Goal: Task Accomplishment & Management: Manage account settings

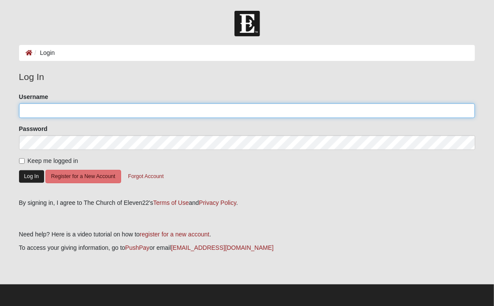
type input "[EMAIL_ADDRESS][DOMAIN_NAME]"
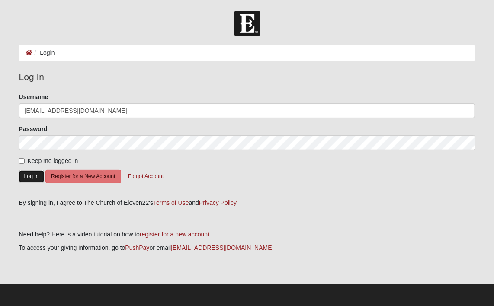
click at [25, 178] on button "Log In" at bounding box center [31, 176] width 25 height 13
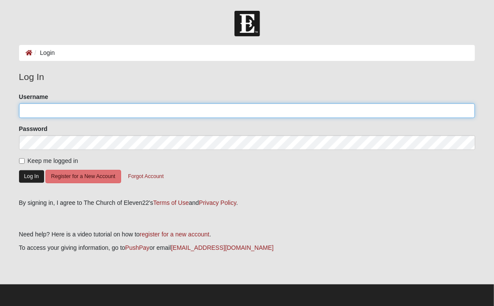
type input "[EMAIL_ADDRESS][DOMAIN_NAME]"
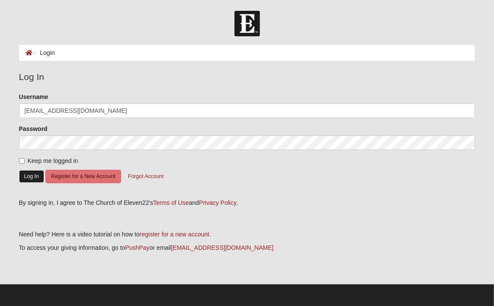
click at [31, 177] on button "Log In" at bounding box center [31, 176] width 25 height 13
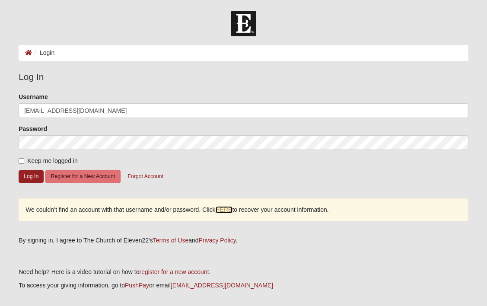
click at [227, 210] on link "HERE" at bounding box center [224, 209] width 17 height 7
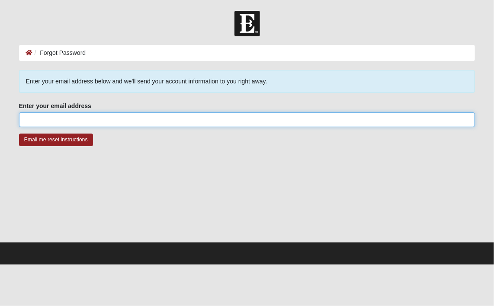
click at [52, 122] on input "Enter your email address" at bounding box center [247, 119] width 456 height 15
type input "[EMAIL_ADDRESS][DOMAIN_NAME]"
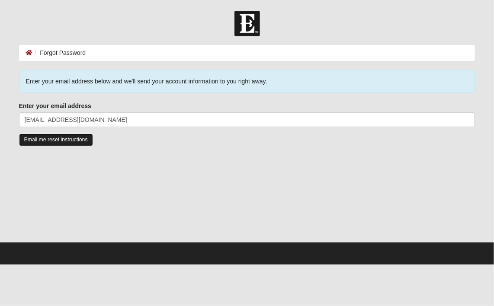
click at [61, 138] on input "Email me reset instructions" at bounding box center [56, 140] width 74 height 13
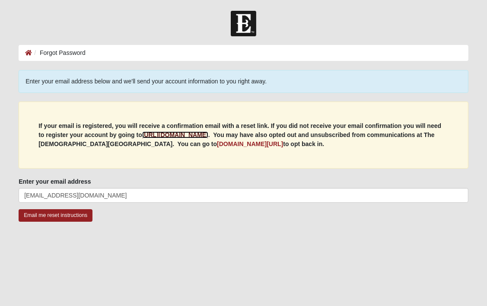
click at [167, 136] on b "https://my.coe22.com/register" at bounding box center [175, 134] width 66 height 7
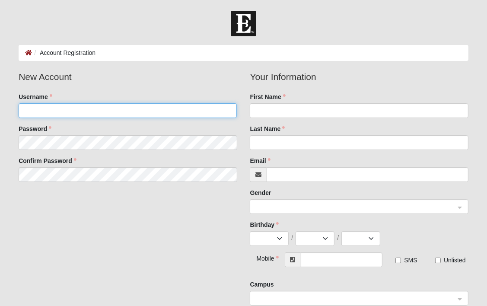
click at [30, 112] on input "Username" at bounding box center [128, 110] width 218 height 15
type input "sthorpe"
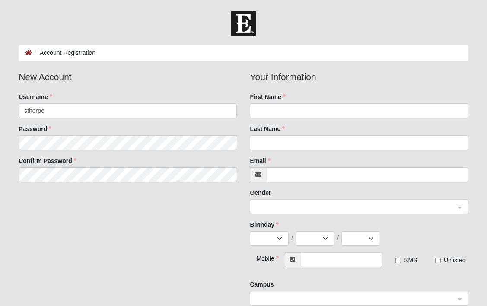
click at [32, 135] on fieldset "New Account Username sthorpe Password Confirm Password" at bounding box center [127, 129] width 231 height 118
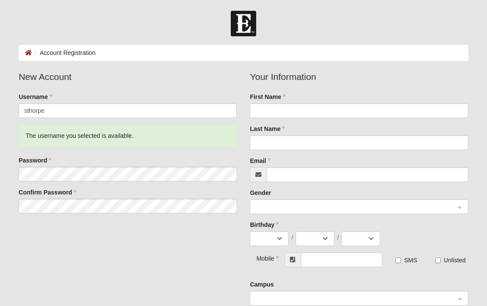
drag, startPoint x: 33, startPoint y: 152, endPoint x: 35, endPoint y: 147, distance: 5.1
click at [34, 148] on fieldset "New Account Username sthorpe The username you selected is available. Password C…" at bounding box center [127, 145] width 231 height 150
click at [213, 240] on div "New Account Username sthorpe The username you selected is available. Password C…" at bounding box center [243, 191] width 463 height 242
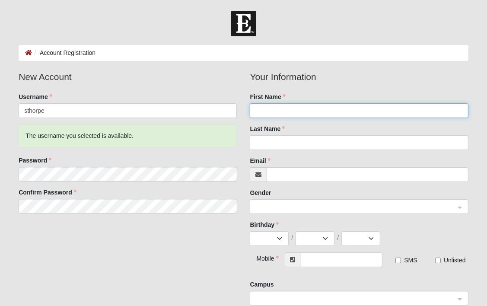
click at [286, 110] on input "First Name" at bounding box center [359, 110] width 218 height 15
type input "Susan"
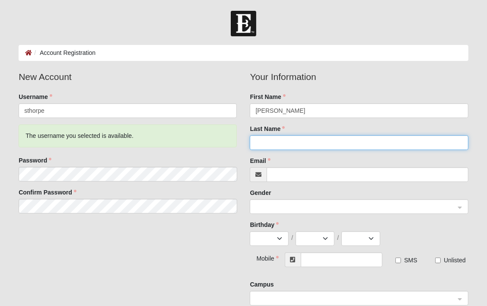
click at [261, 147] on input "Last Name" at bounding box center [359, 142] width 218 height 15
type input "Thorpe"
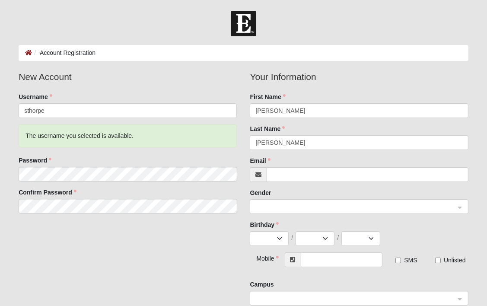
click at [263, 176] on span at bounding box center [258, 174] width 17 height 15
click at [294, 174] on input "Email" at bounding box center [368, 174] width 202 height 15
type input "[EMAIL_ADDRESS][DOMAIN_NAME]"
type input "[PHONE_NUMBER]"
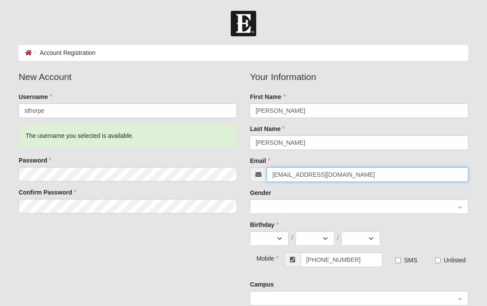
click at [270, 204] on span at bounding box center [355, 207] width 199 height 10
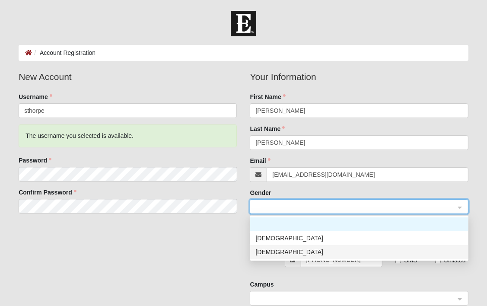
click at [278, 253] on div "[DEMOGRAPHIC_DATA]" at bounding box center [360, 252] width 208 height 10
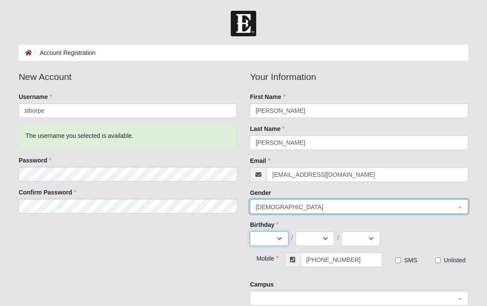
click at [282, 237] on select "Jan Feb Mar Apr May Jun Jul Aug Sep Oct Nov Dec" at bounding box center [269, 238] width 39 height 15
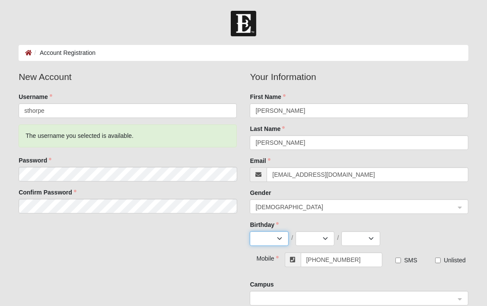
select select "5"
click at [250, 231] on select "Jan Feb Mar Apr May Jun Jul Aug Sep Oct Nov Dec" at bounding box center [269, 238] width 39 height 15
click at [324, 238] on select "1 2 3 4 5 6 7 8 9 10 11 12 13 14 15 16 17 18 19 20 21 22 23 24 25 26 27 28 29 3…" at bounding box center [315, 238] width 39 height 15
select select "2"
click at [296, 231] on select "1 2 3 4 5 6 7 8 9 10 11 12 13 14 15 16 17 18 19 20 21 22 23 24 25 26 27 28 29 3…" at bounding box center [315, 238] width 39 height 15
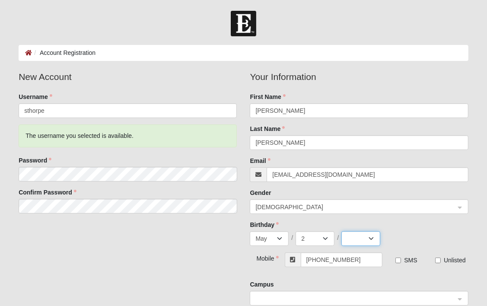
click at [372, 240] on select "2025 2024 2023 2022 2021 2020 2019 2018 2017 2016 2015 2014 2013 2012 2011 2010…" at bounding box center [361, 238] width 39 height 15
select select "1960"
click at [342, 231] on select "2025 2024 2023 2022 2021 2020 2019 2018 2017 2016 2015 2014 2013 2012 2011 2010…" at bounding box center [361, 238] width 39 height 15
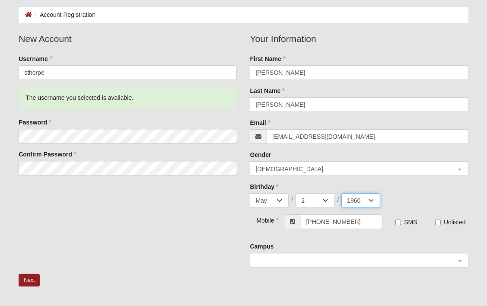
scroll to position [86, 0]
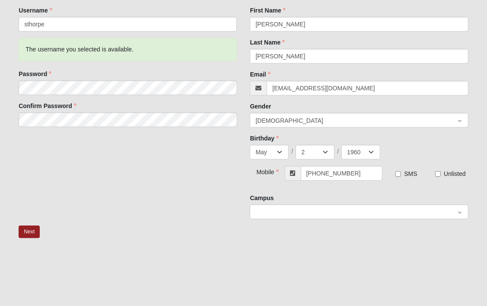
click at [456, 212] on input "search" at bounding box center [356, 211] width 202 height 13
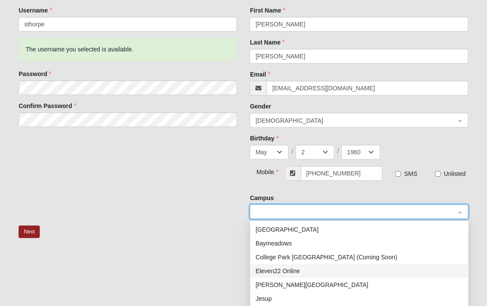
click at [297, 273] on div "Eleven22 Online" at bounding box center [360, 271] width 208 height 10
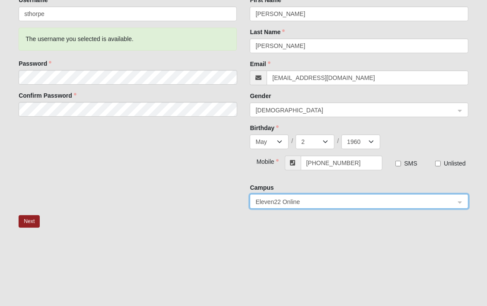
scroll to position [130, 0]
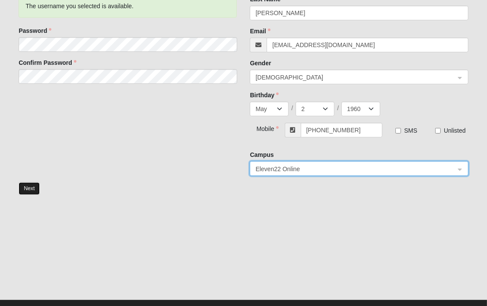
click at [22, 186] on button "Next" at bounding box center [29, 188] width 21 height 13
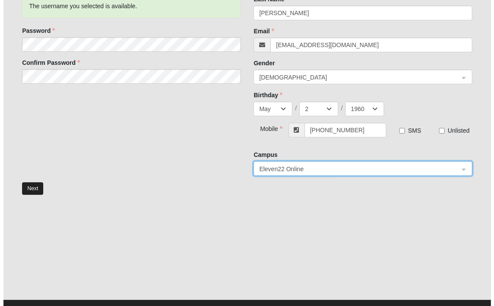
scroll to position [0, 0]
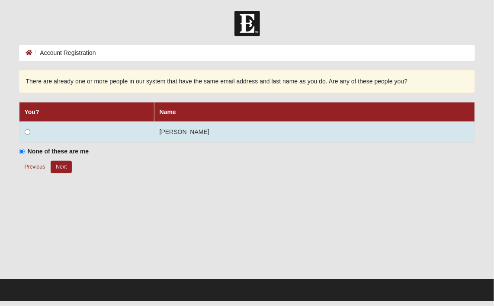
click at [24, 131] on td at bounding box center [86, 132] width 135 height 21
click at [27, 133] on input "radio" at bounding box center [28, 132] width 6 height 6
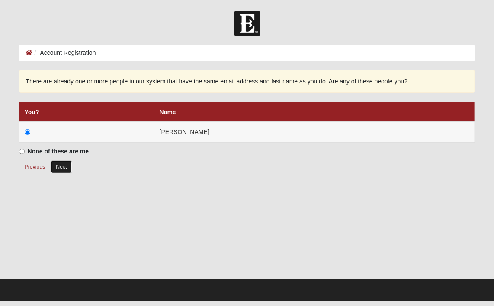
click at [65, 170] on button "Next" at bounding box center [61, 167] width 21 height 13
radio input "true"
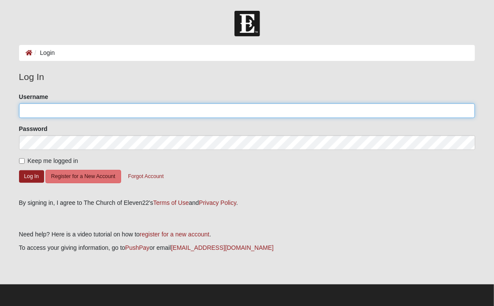
type input "sthorpe"
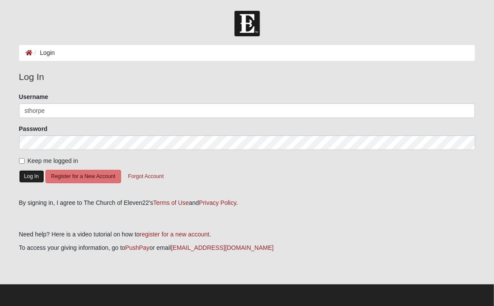
click at [31, 179] on button "Log In" at bounding box center [31, 176] width 25 height 13
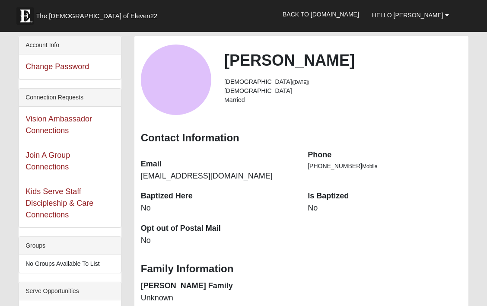
drag, startPoint x: 322, startPoint y: 210, endPoint x: 326, endPoint y: 212, distance: 4.5
click at [323, 210] on dd "No" at bounding box center [385, 208] width 154 height 11
click at [319, 208] on dd "No" at bounding box center [385, 208] width 154 height 11
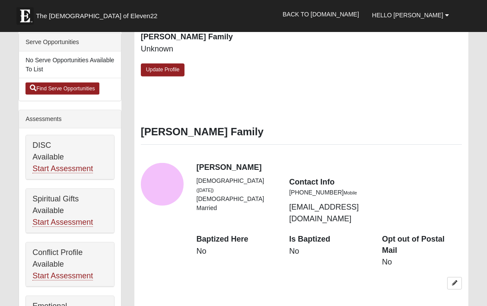
scroll to position [303, 0]
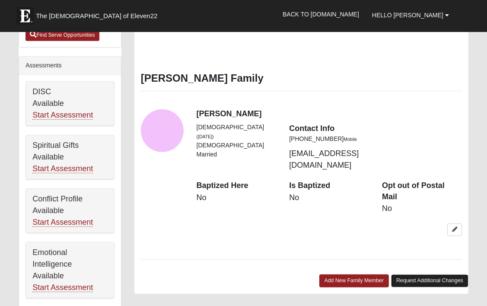
click at [429, 275] on link "Request Additional Changes" at bounding box center [429, 281] width 77 height 13
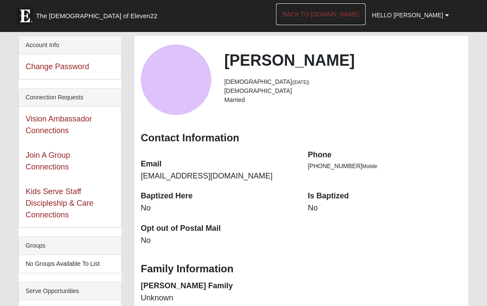
click at [344, 18] on link "Back to [DOMAIN_NAME]" at bounding box center [321, 14] width 90 height 22
